Goal: Task Accomplishment & Management: Complete application form

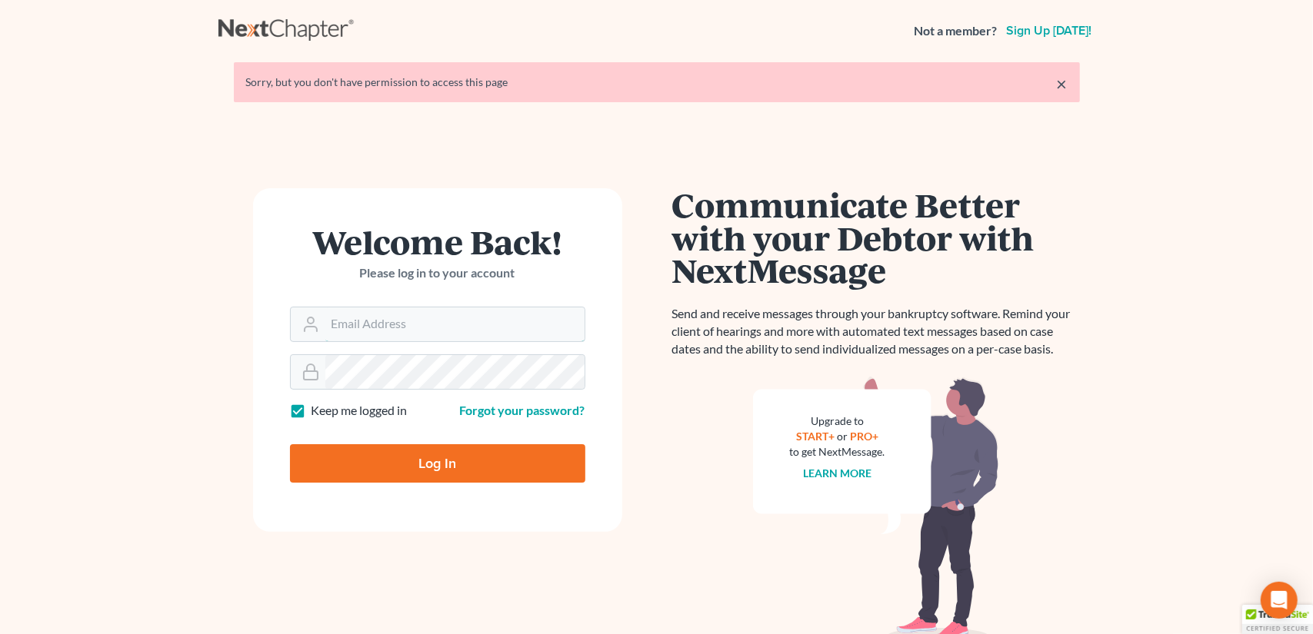
type input "[EMAIL_ADDRESS][DOMAIN_NAME]"
click at [481, 463] on input "Log In" at bounding box center [437, 463] width 295 height 38
type input "Thinking..."
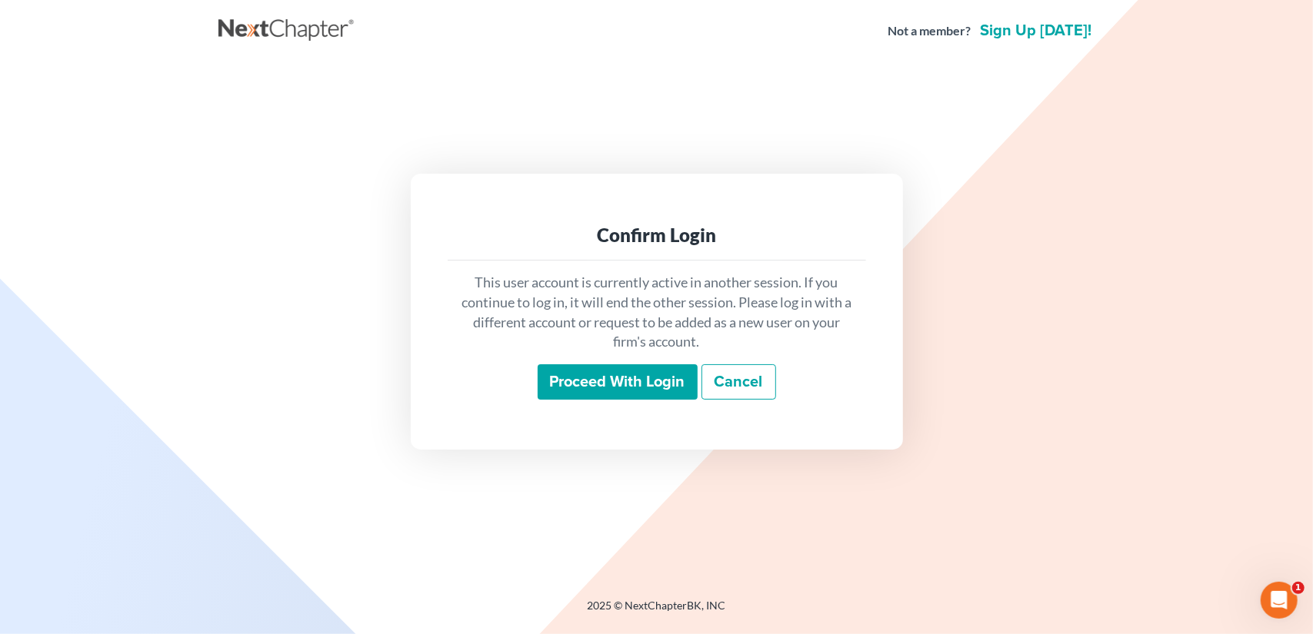
click at [677, 383] on input "Proceed with login" at bounding box center [618, 381] width 160 height 35
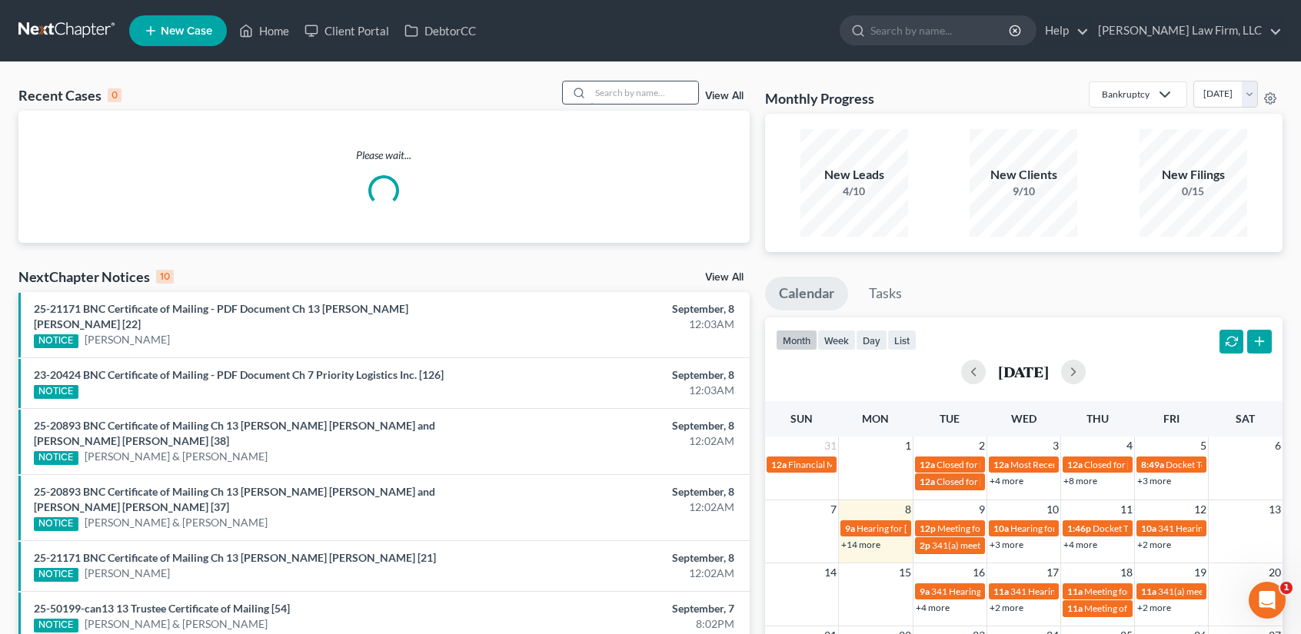
click at [629, 92] on input "search" at bounding box center [645, 93] width 108 height 22
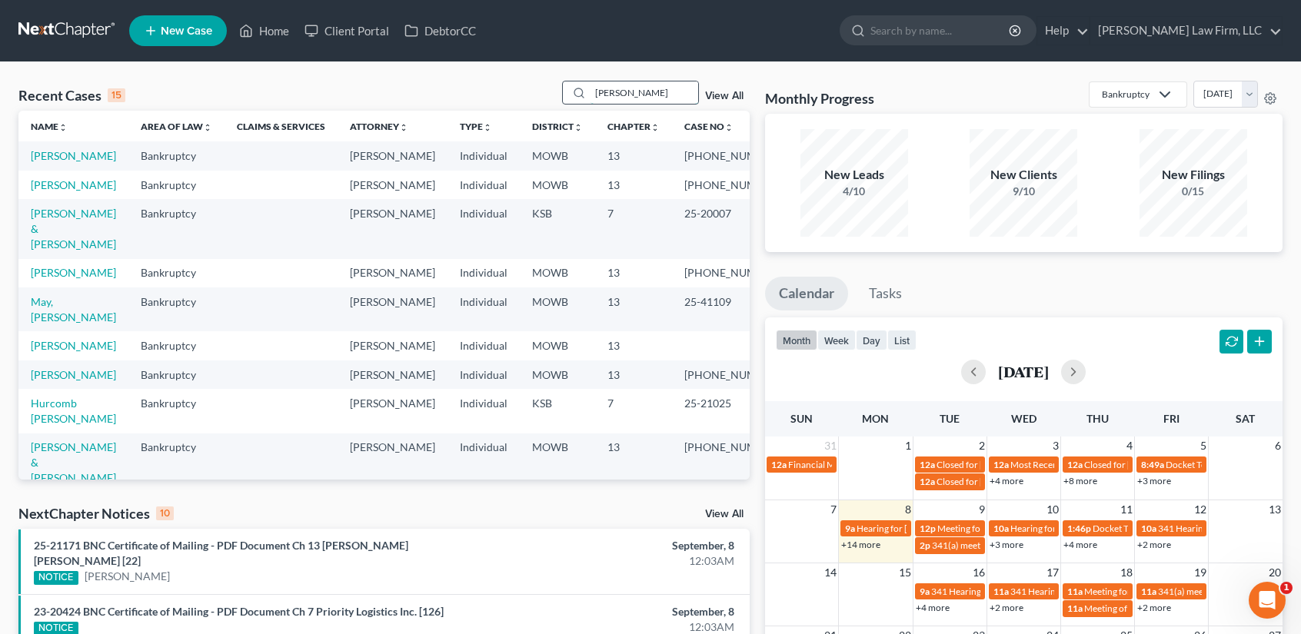
type input "[PERSON_NAME]"
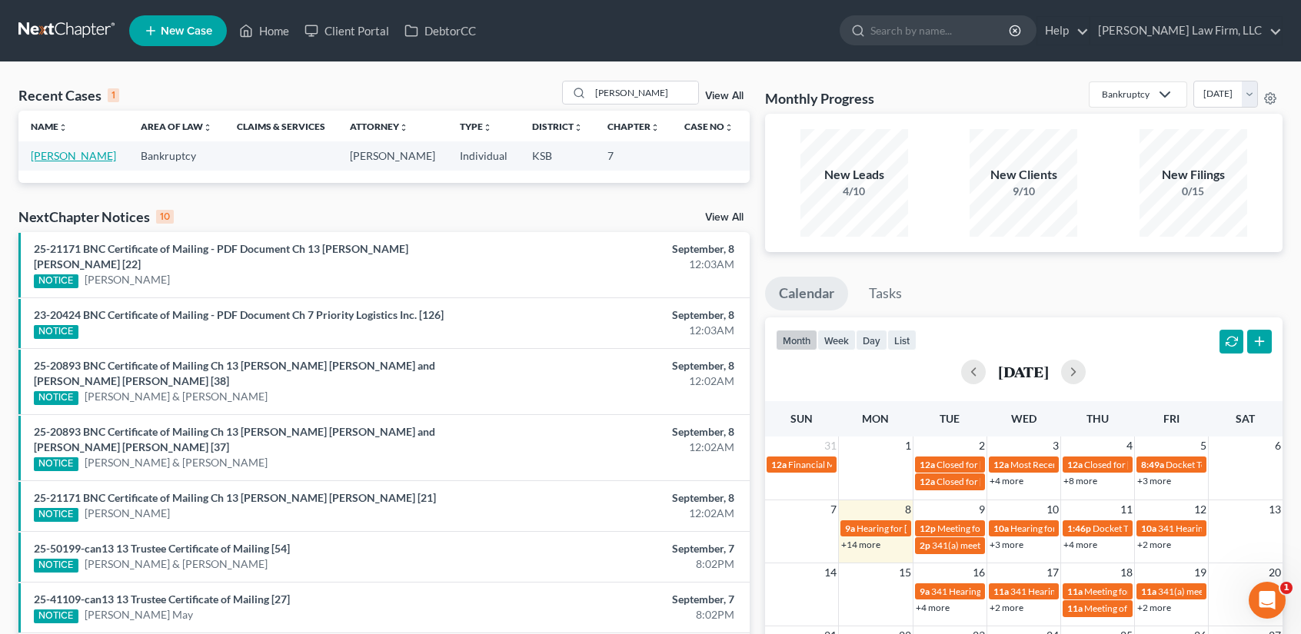
click at [47, 153] on link "Kruse, Shea" at bounding box center [73, 155] width 85 height 13
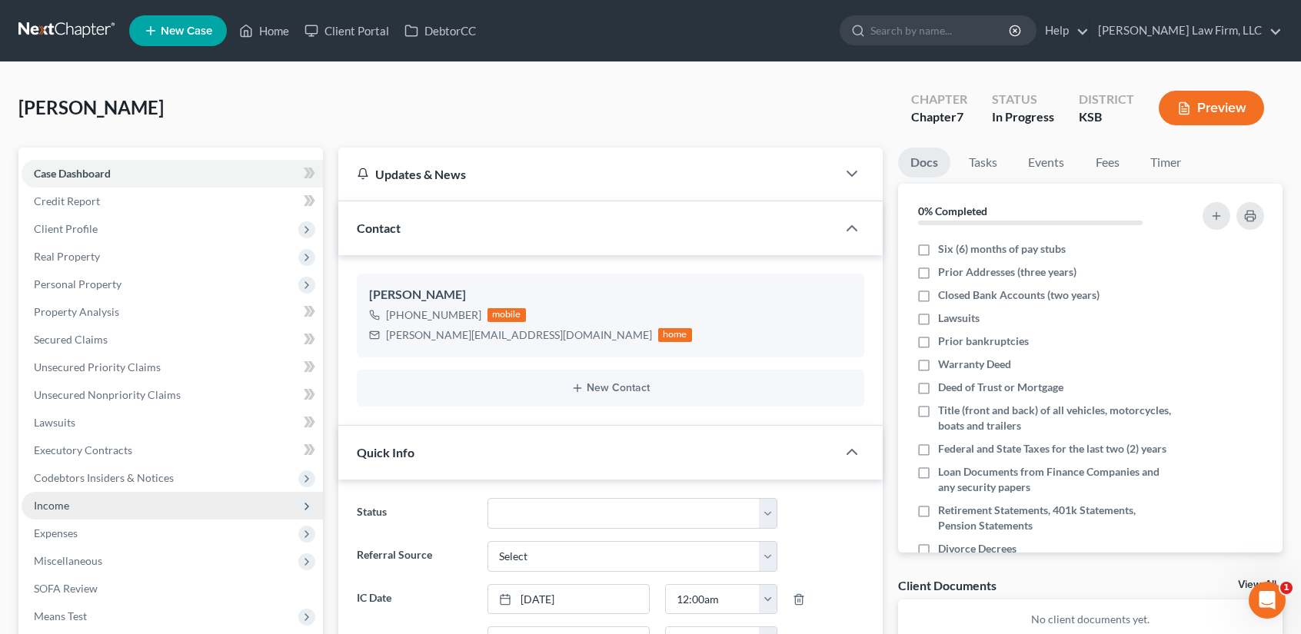
click at [75, 514] on span "Income" at bounding box center [172, 506] width 301 height 28
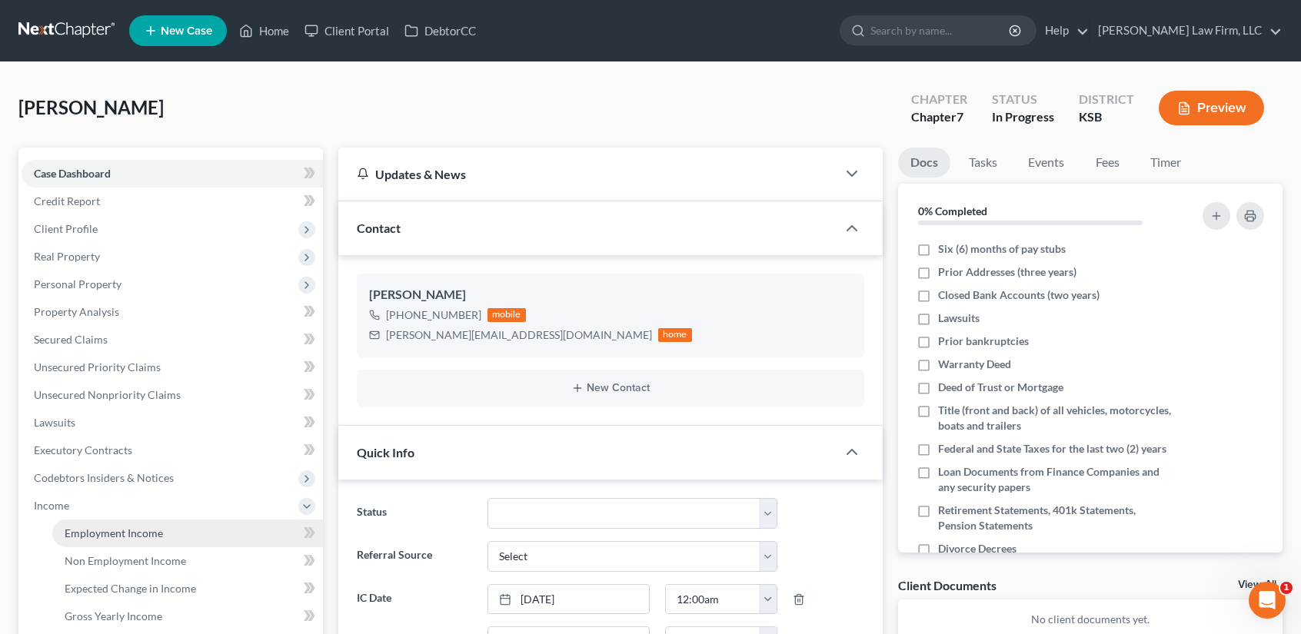
click at [175, 531] on link "Employment Income" at bounding box center [187, 534] width 271 height 28
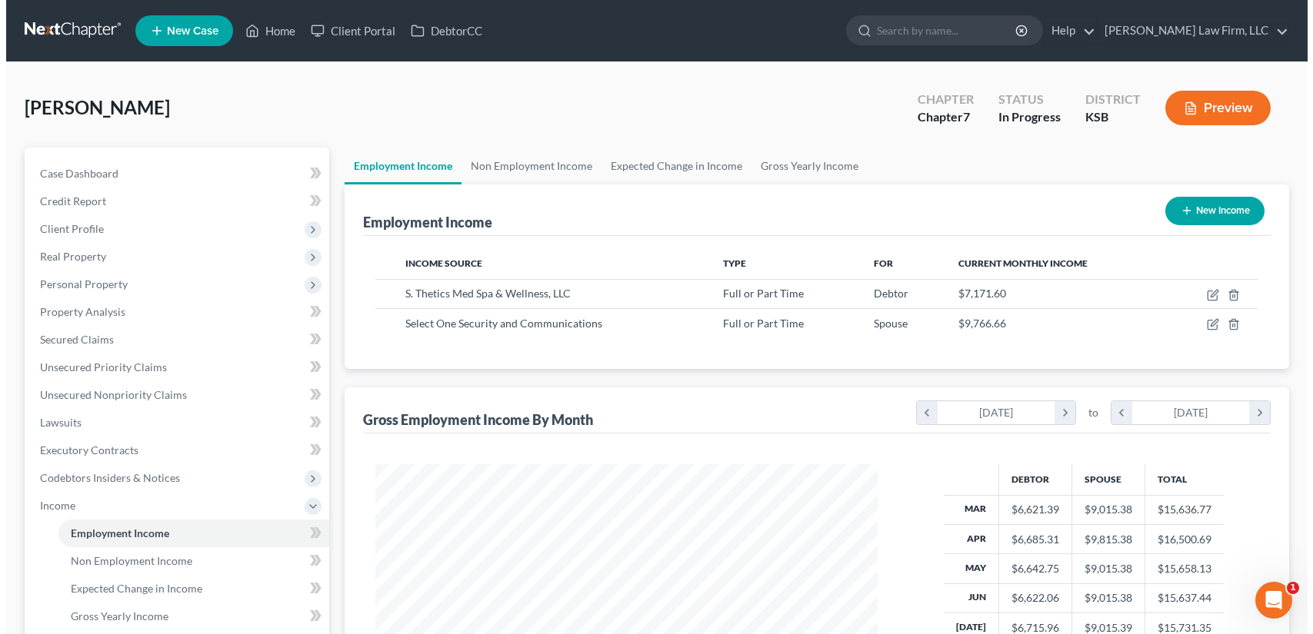
scroll to position [274, 532]
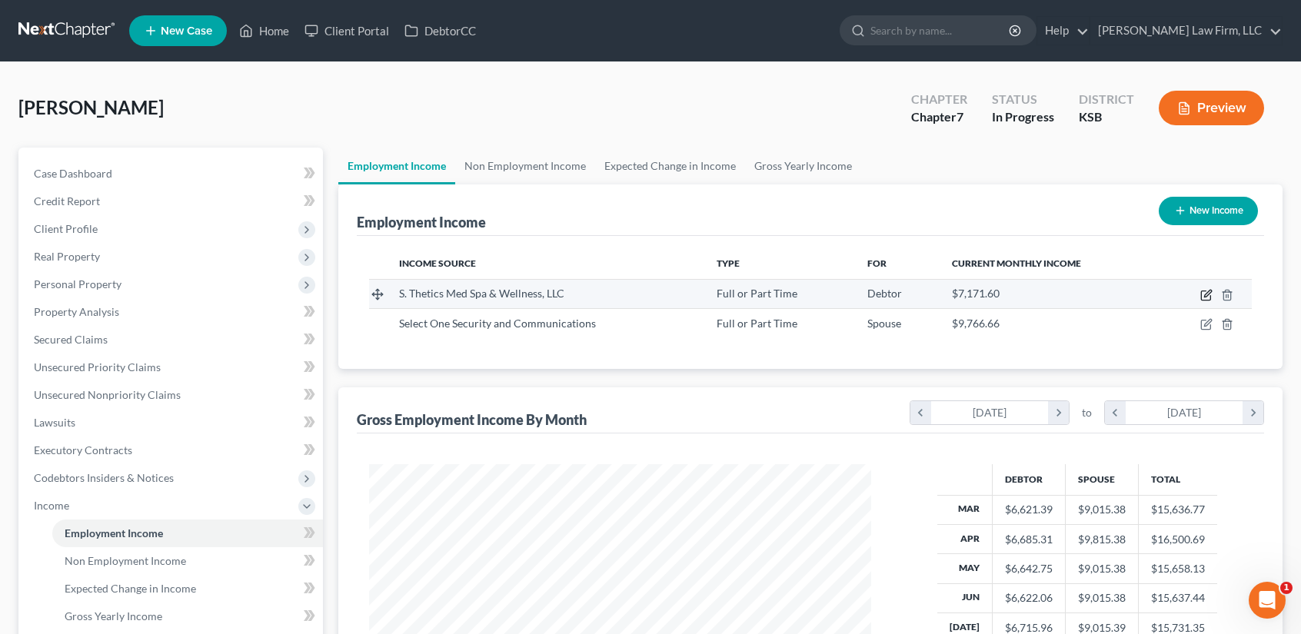
click at [1204, 293] on icon "button" at bounding box center [1206, 295] width 12 height 12
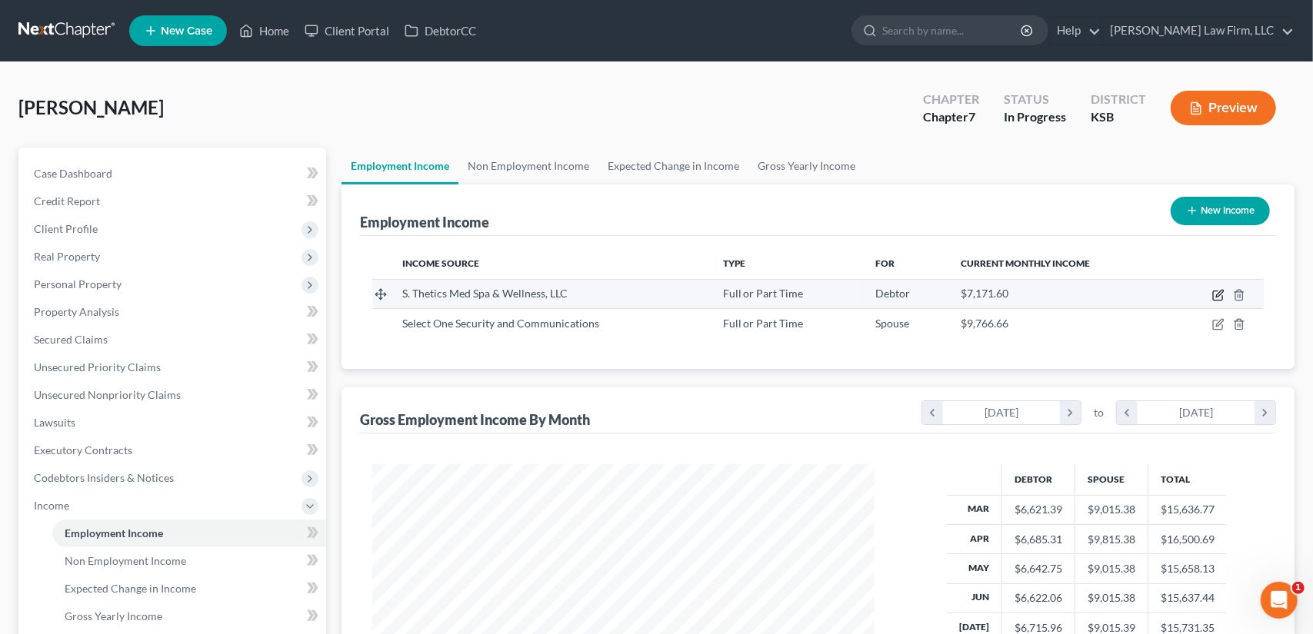
select select "0"
select select "17"
select select "2"
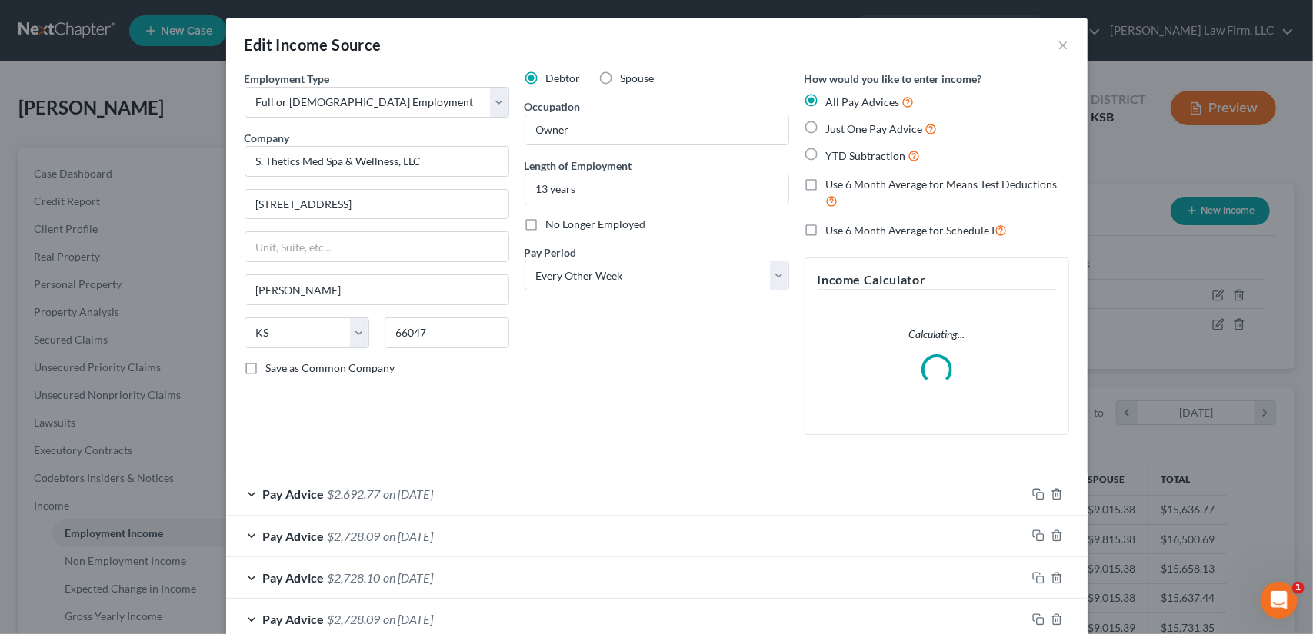
scroll to position [410, 0]
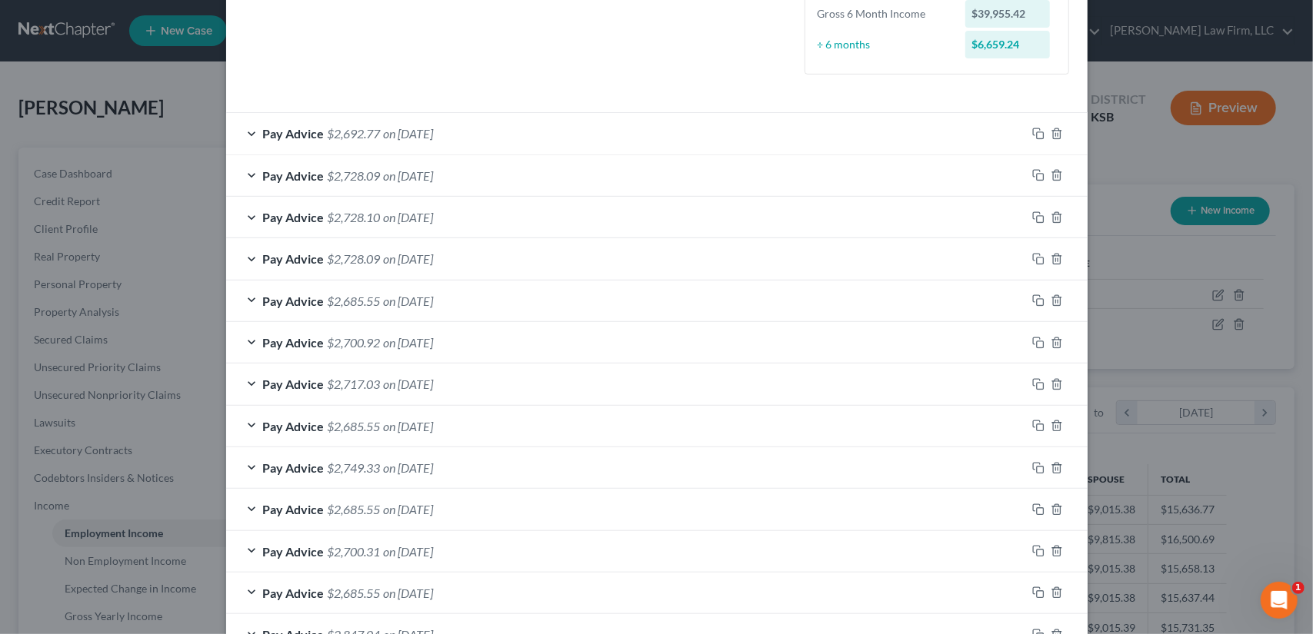
click at [364, 123] on div "Pay Advice $2,692.77 on 08/15/2025" at bounding box center [626, 133] width 800 height 41
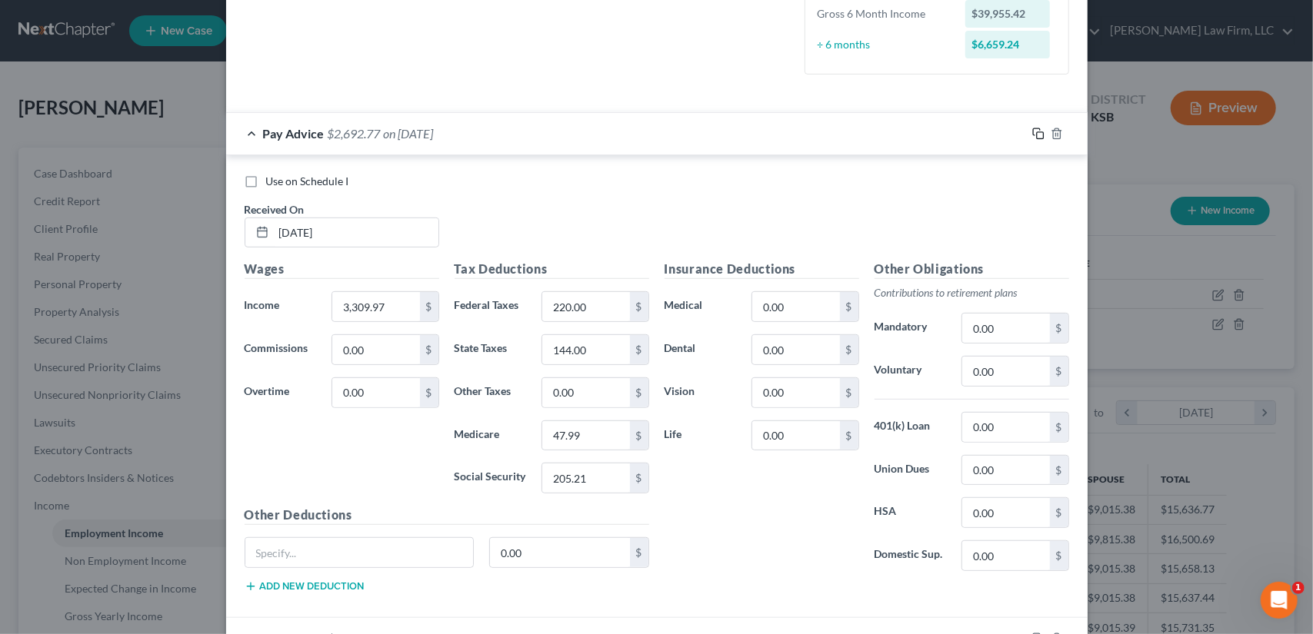
click at [1032, 128] on icon "button" at bounding box center [1038, 134] width 12 height 12
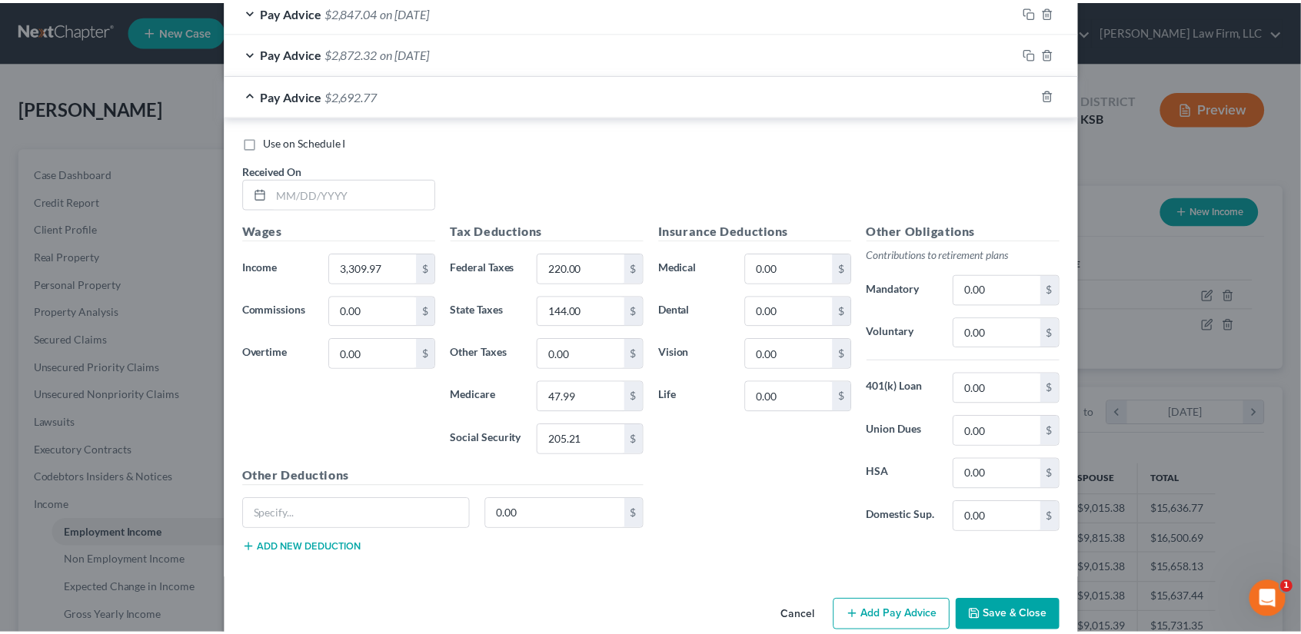
scroll to position [1053, 0]
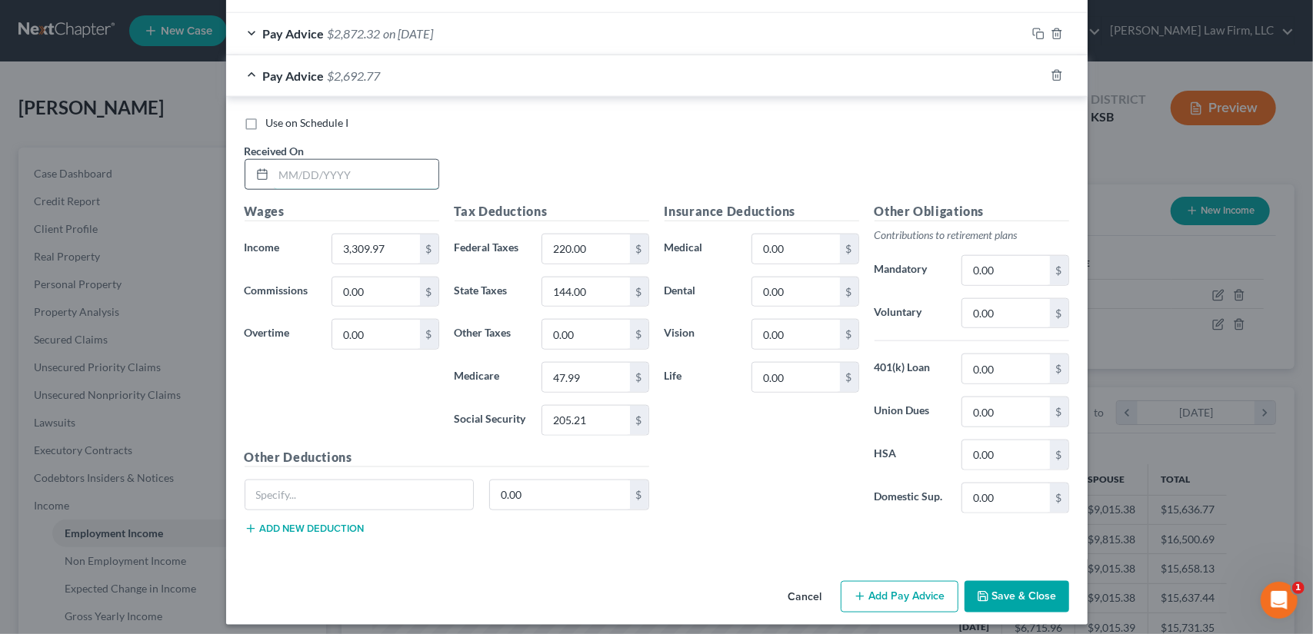
click at [291, 171] on input "text" at bounding box center [356, 174] width 165 height 29
type input "08/29/2025"
type input "3,300.00"
type input "219.00"
type input "143.00"
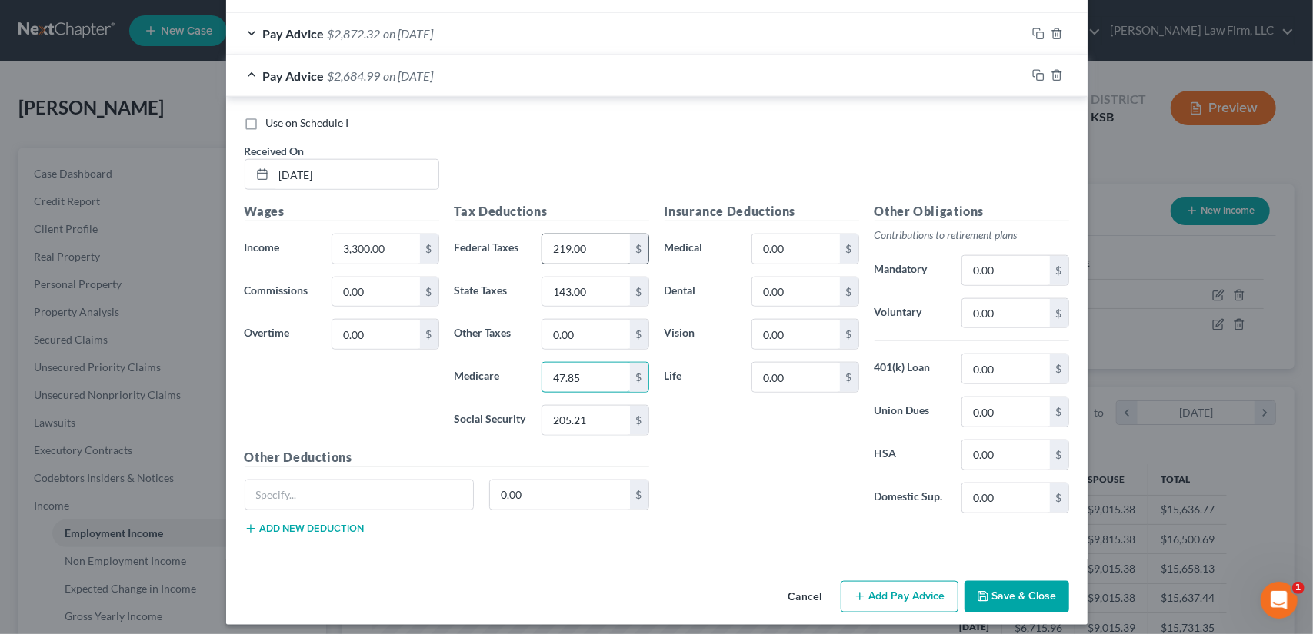
type input "47.85"
type input "204.60"
click at [975, 581] on button "Save & Close" at bounding box center [1016, 597] width 105 height 32
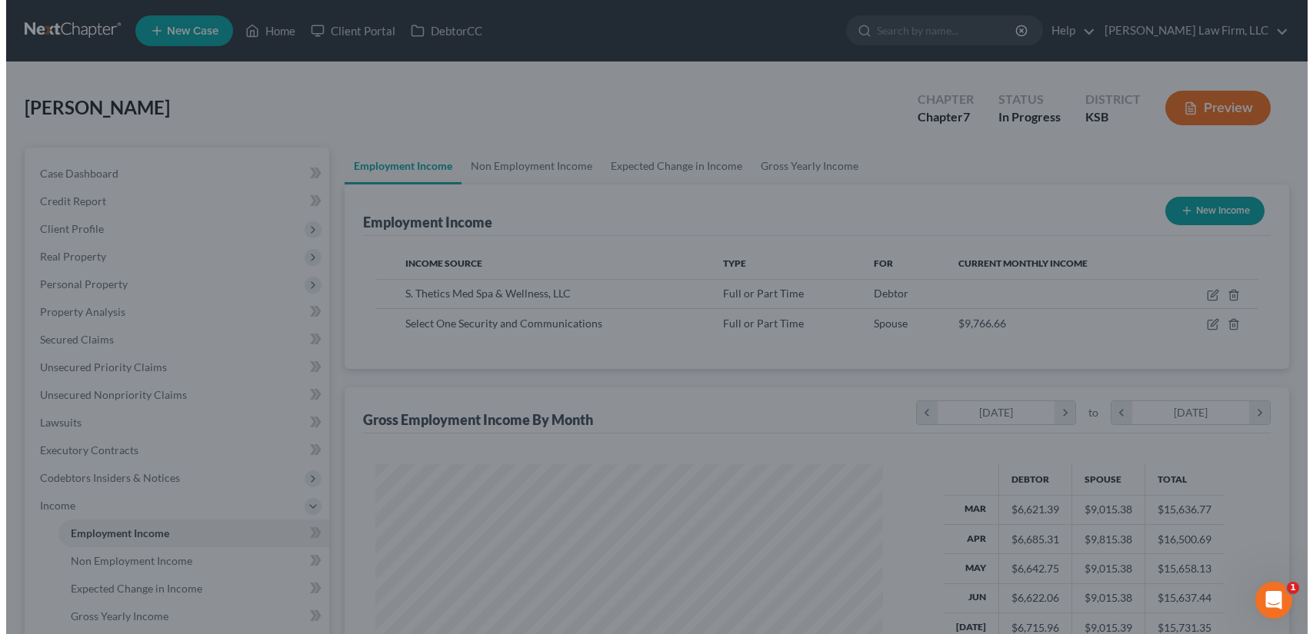
scroll to position [768694, 768434]
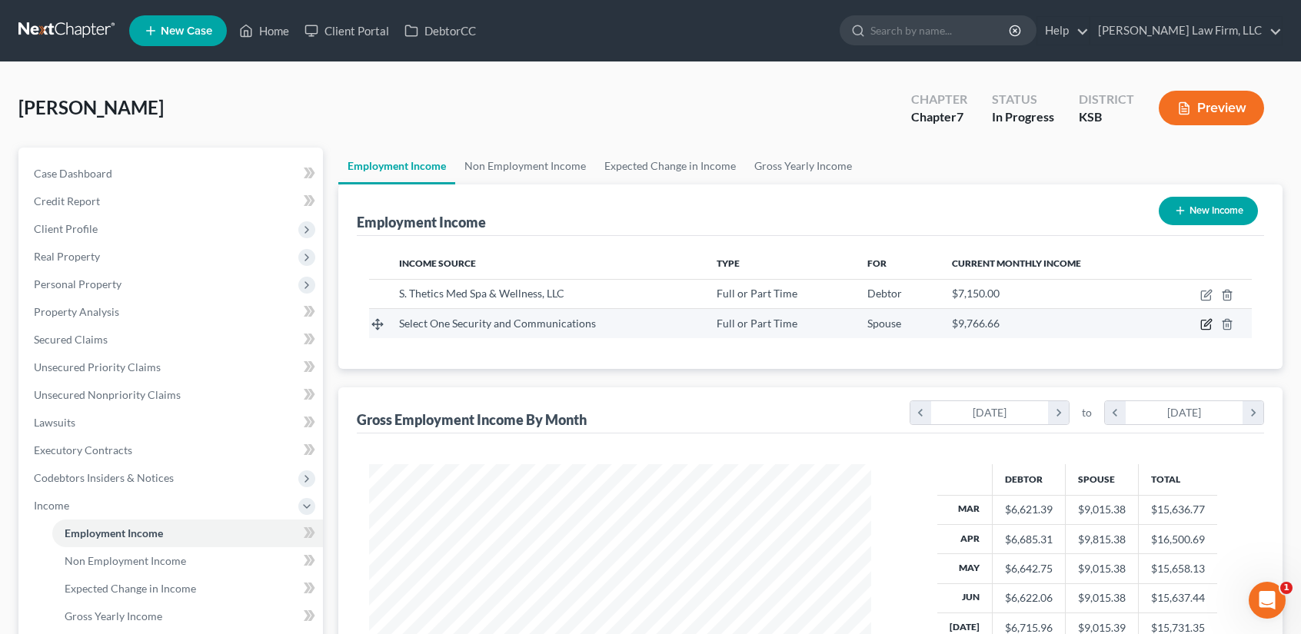
click at [1206, 321] on icon "button" at bounding box center [1205, 325] width 9 height 9
select select "0"
select select "17"
select select "2"
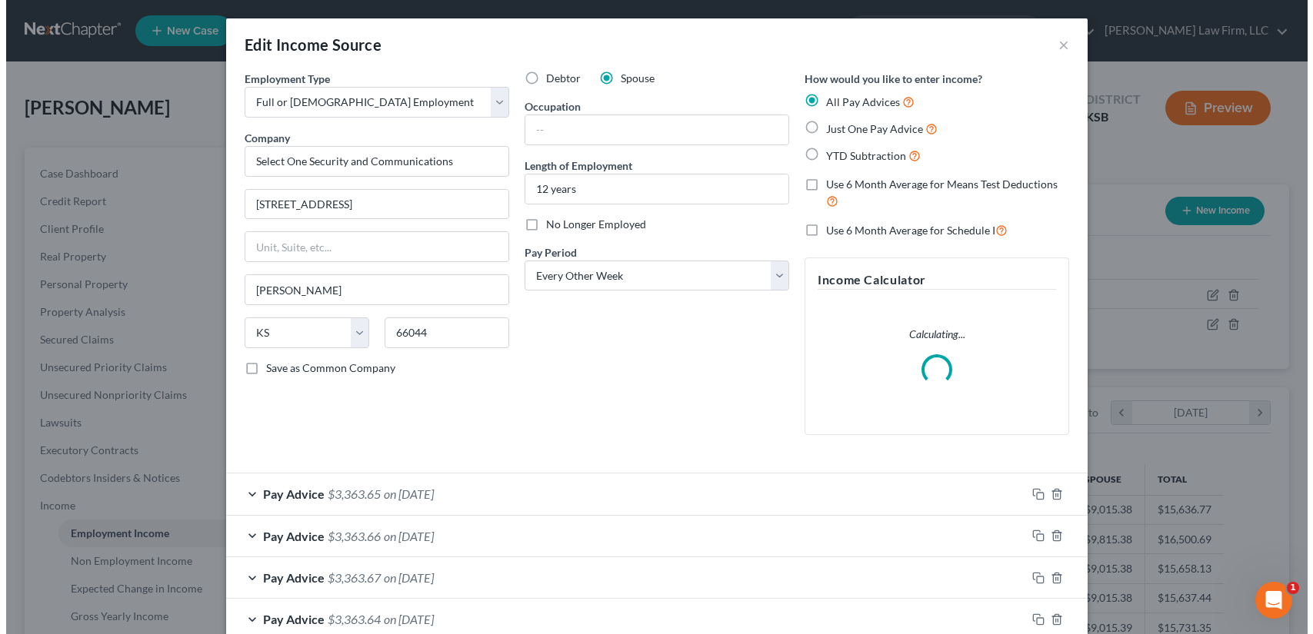
scroll to position [274, 538]
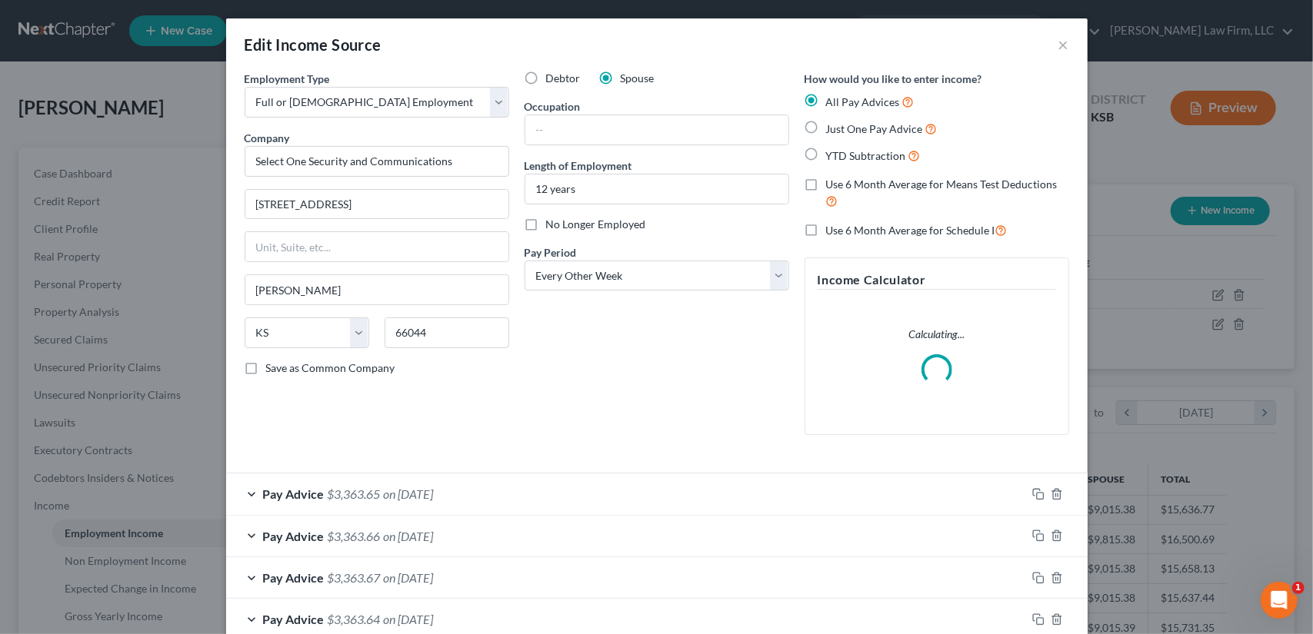
click at [358, 490] on span "$3,363.65" at bounding box center [354, 494] width 53 height 15
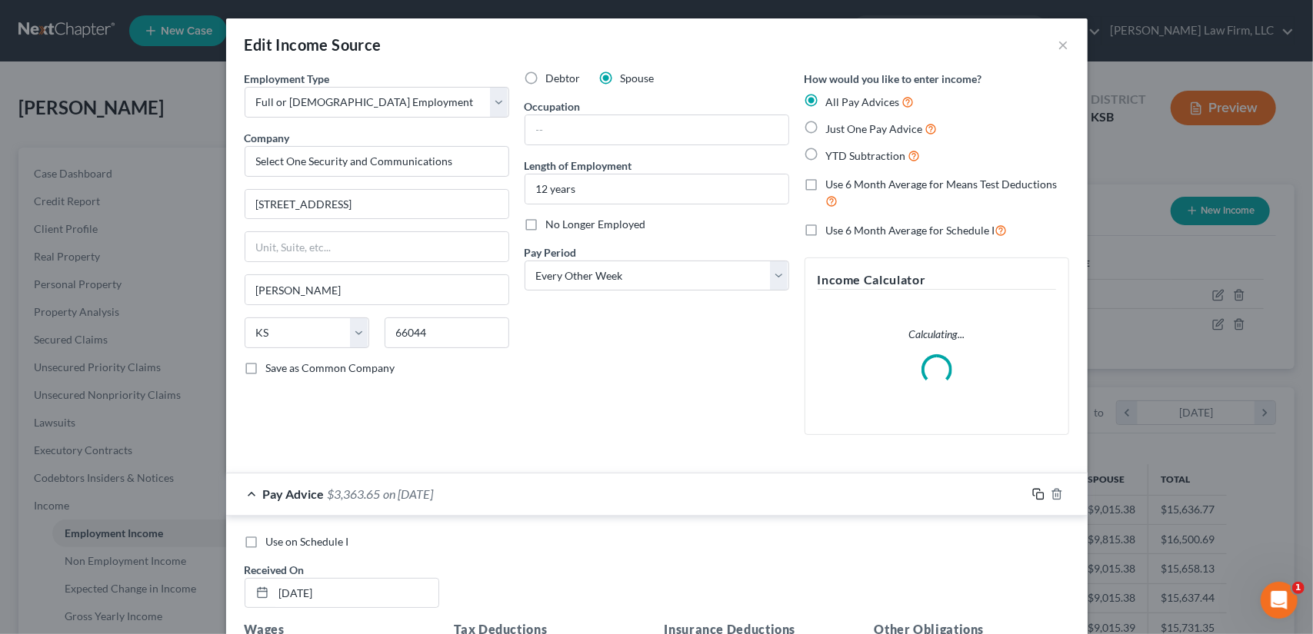
click at [1032, 496] on icon "button" at bounding box center [1038, 494] width 12 height 12
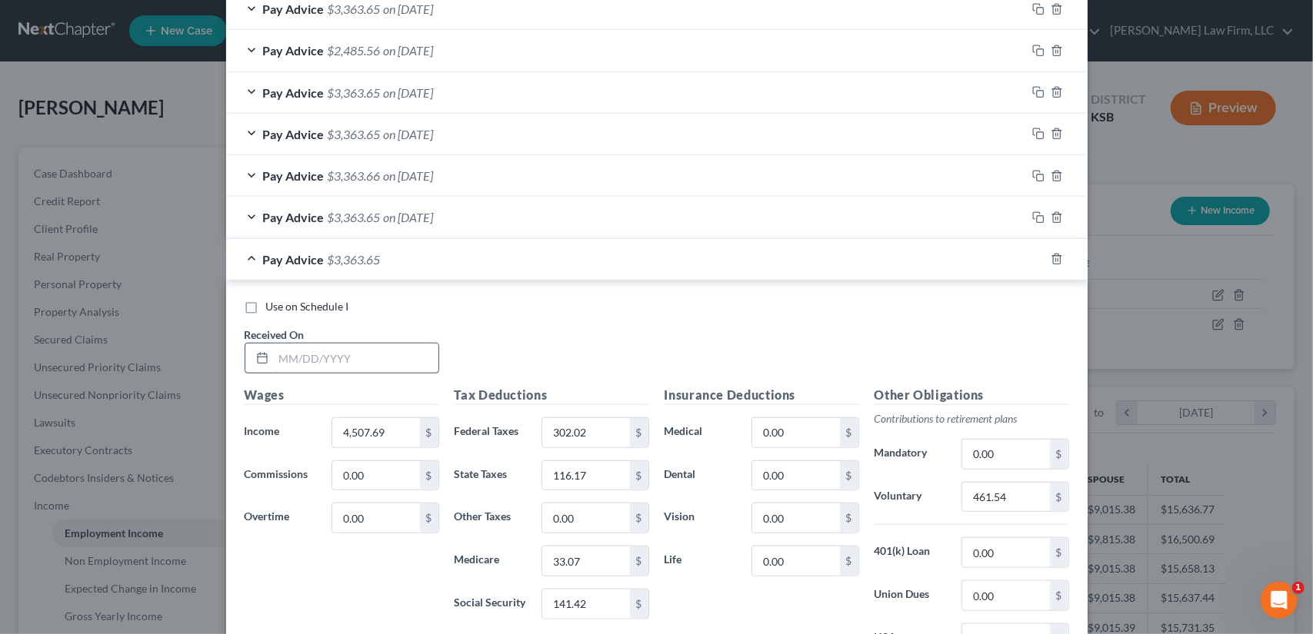
scroll to position [869, 0]
click at [331, 358] on input "text" at bounding box center [356, 358] width 165 height 29
type input "8/29/2025"
type input "4,507.69"
type input "302.02"
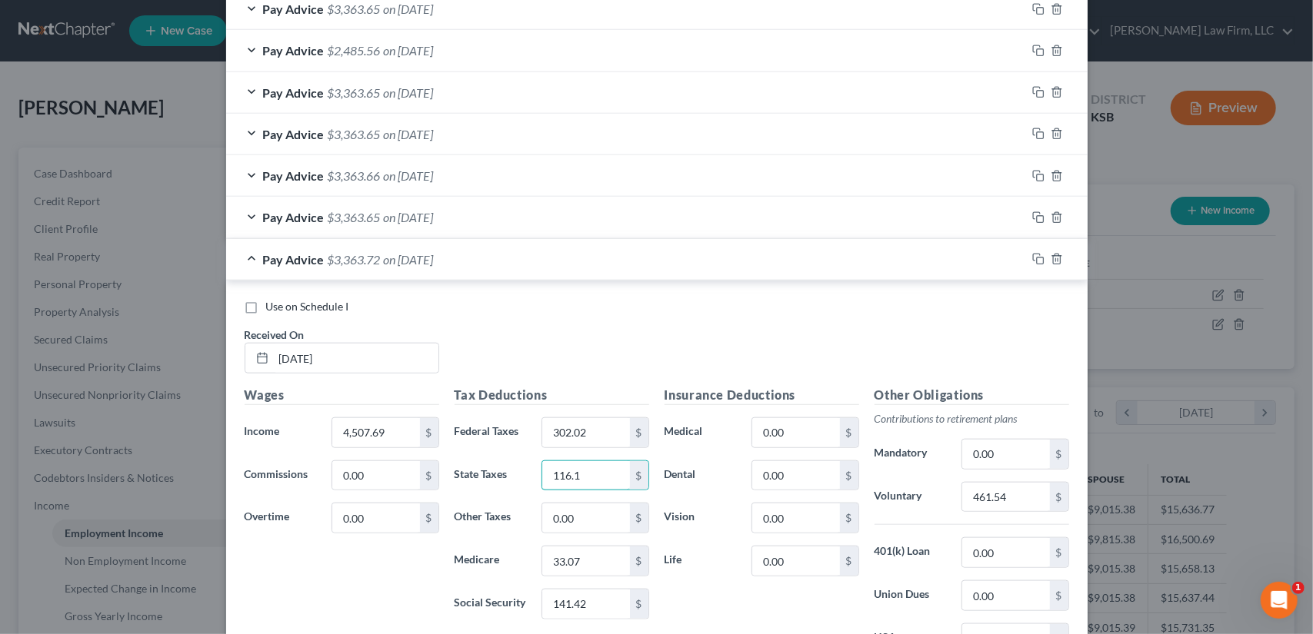
type input "116.17"
type input "33.08"
type input "141.41"
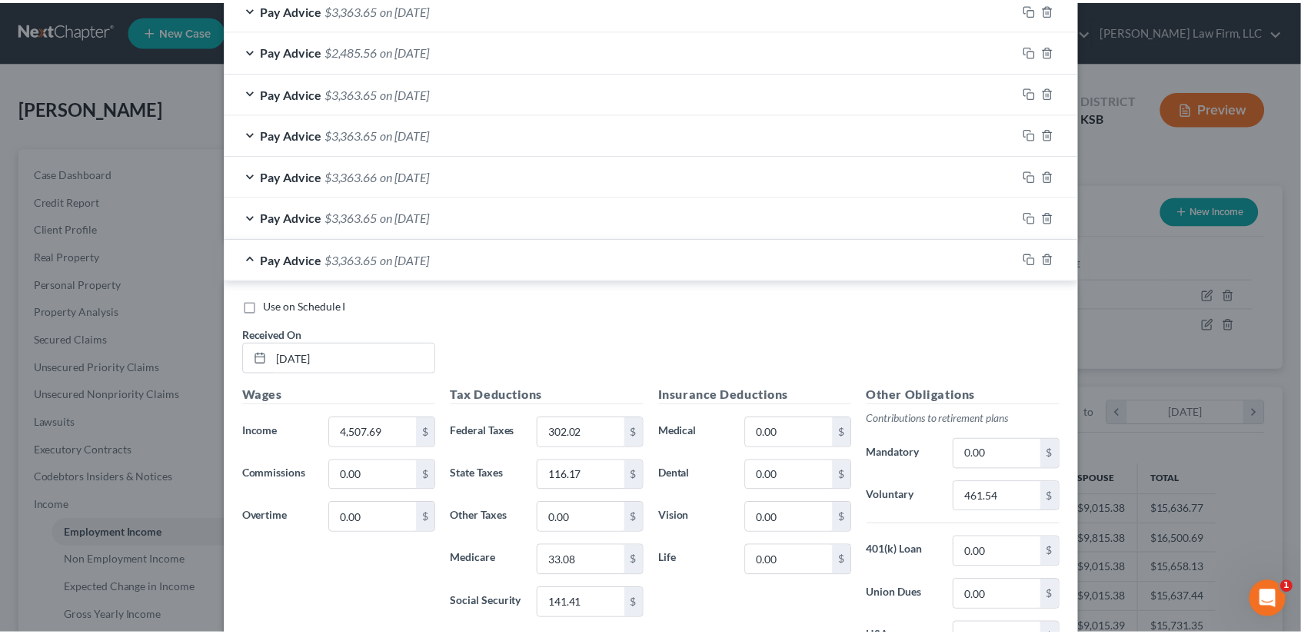
scroll to position [1095, 0]
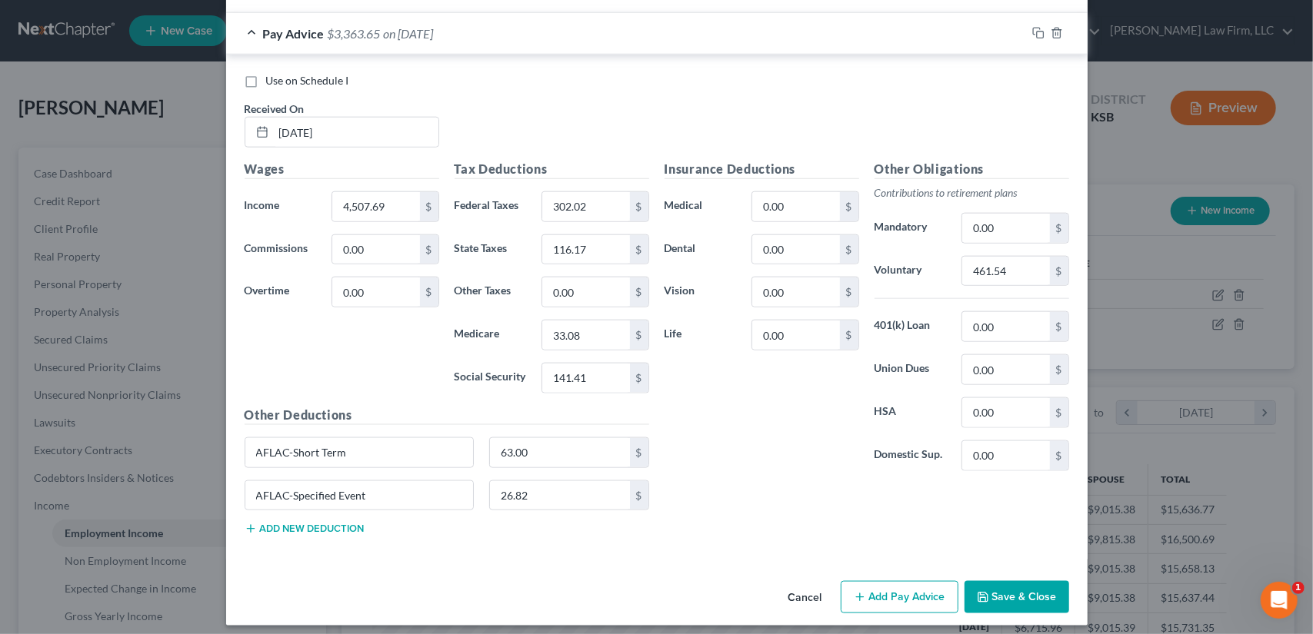
click at [1027, 587] on button "Save & Close" at bounding box center [1016, 597] width 105 height 32
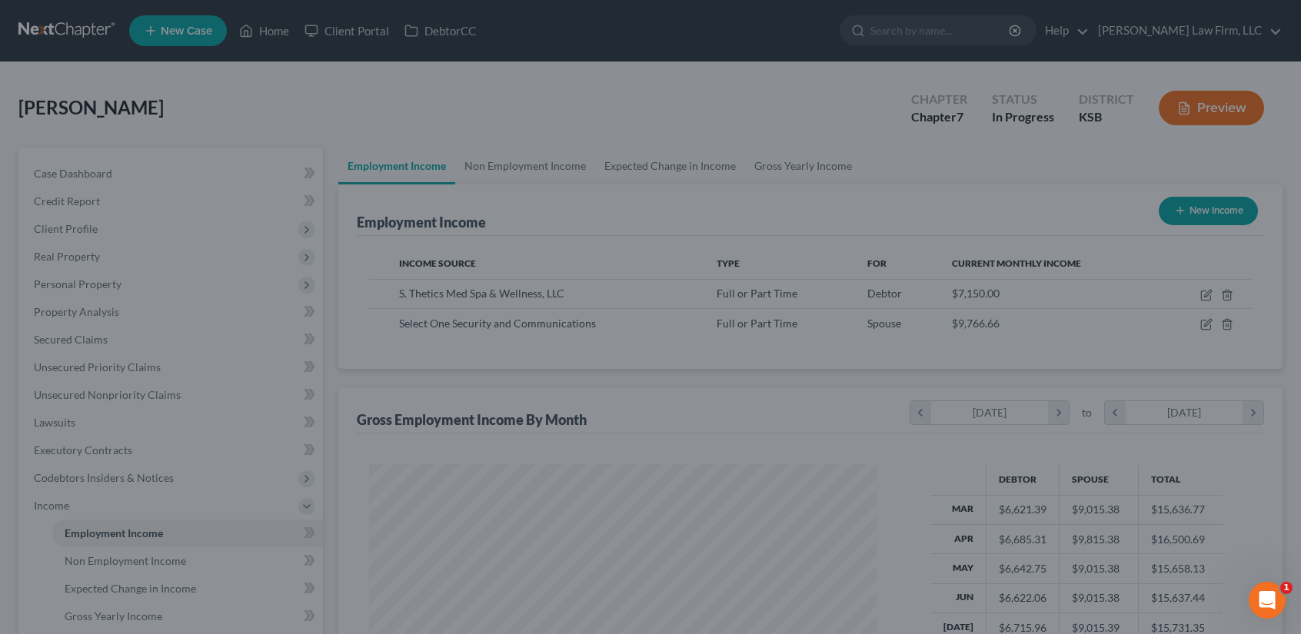
scroll to position [768694, 768434]
